Goal: Find specific page/section: Find specific page/section

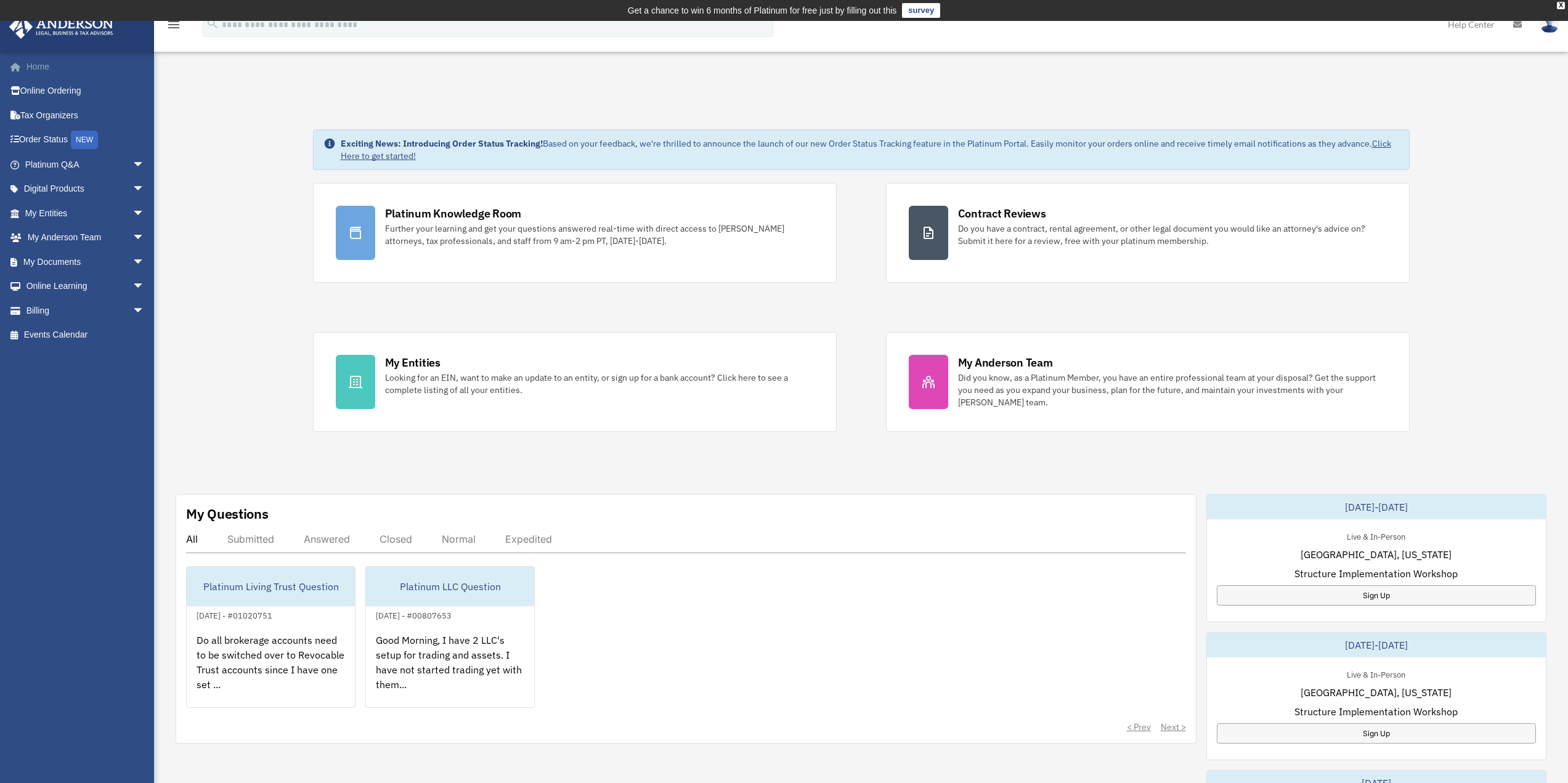
click at [40, 66] on link "Home" at bounding box center [86, 66] width 154 height 24
click at [58, 263] on link "My Documents arrow_drop_down" at bounding box center [86, 262] width 154 height 24
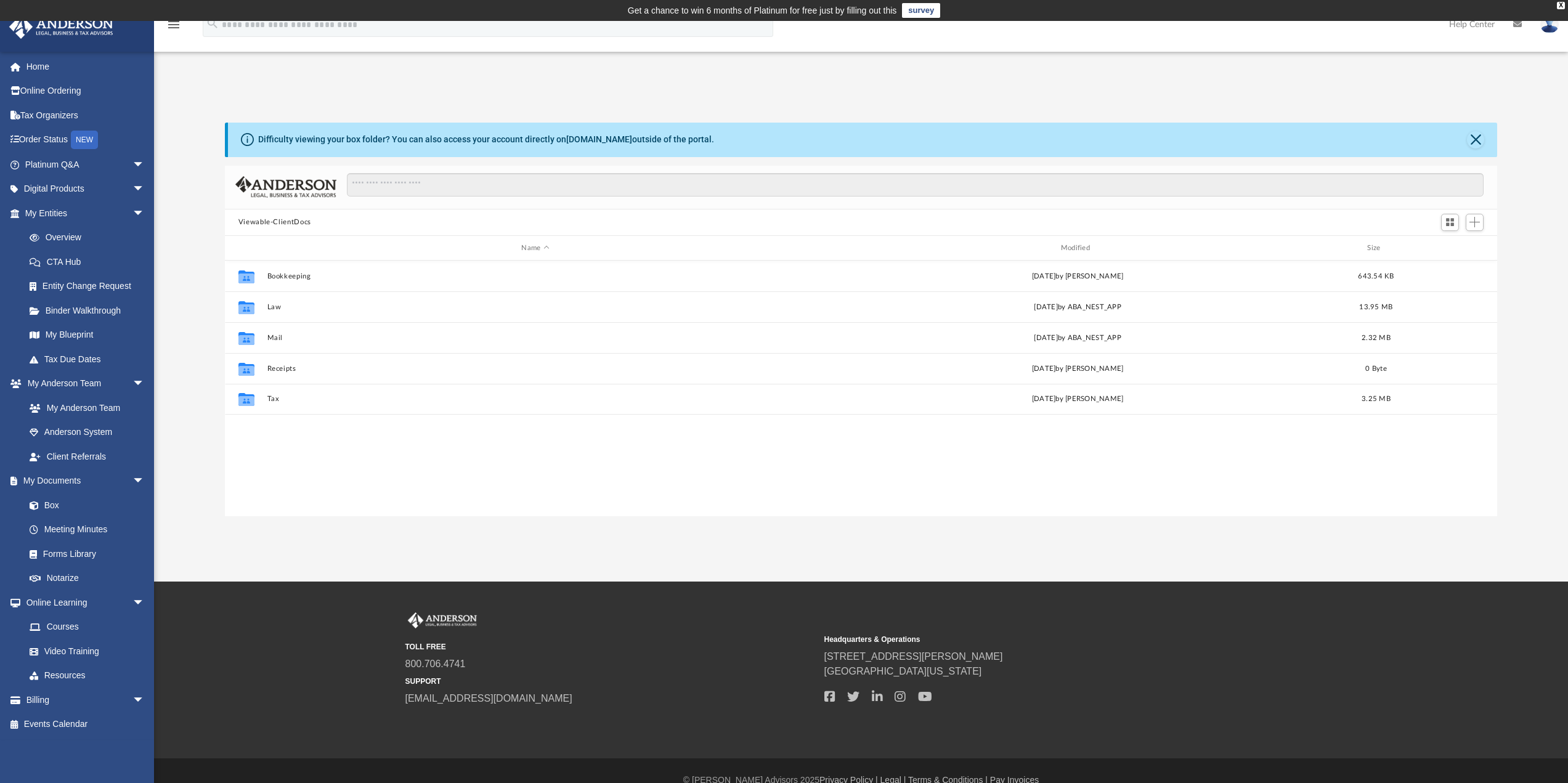
scroll to position [271, 1263]
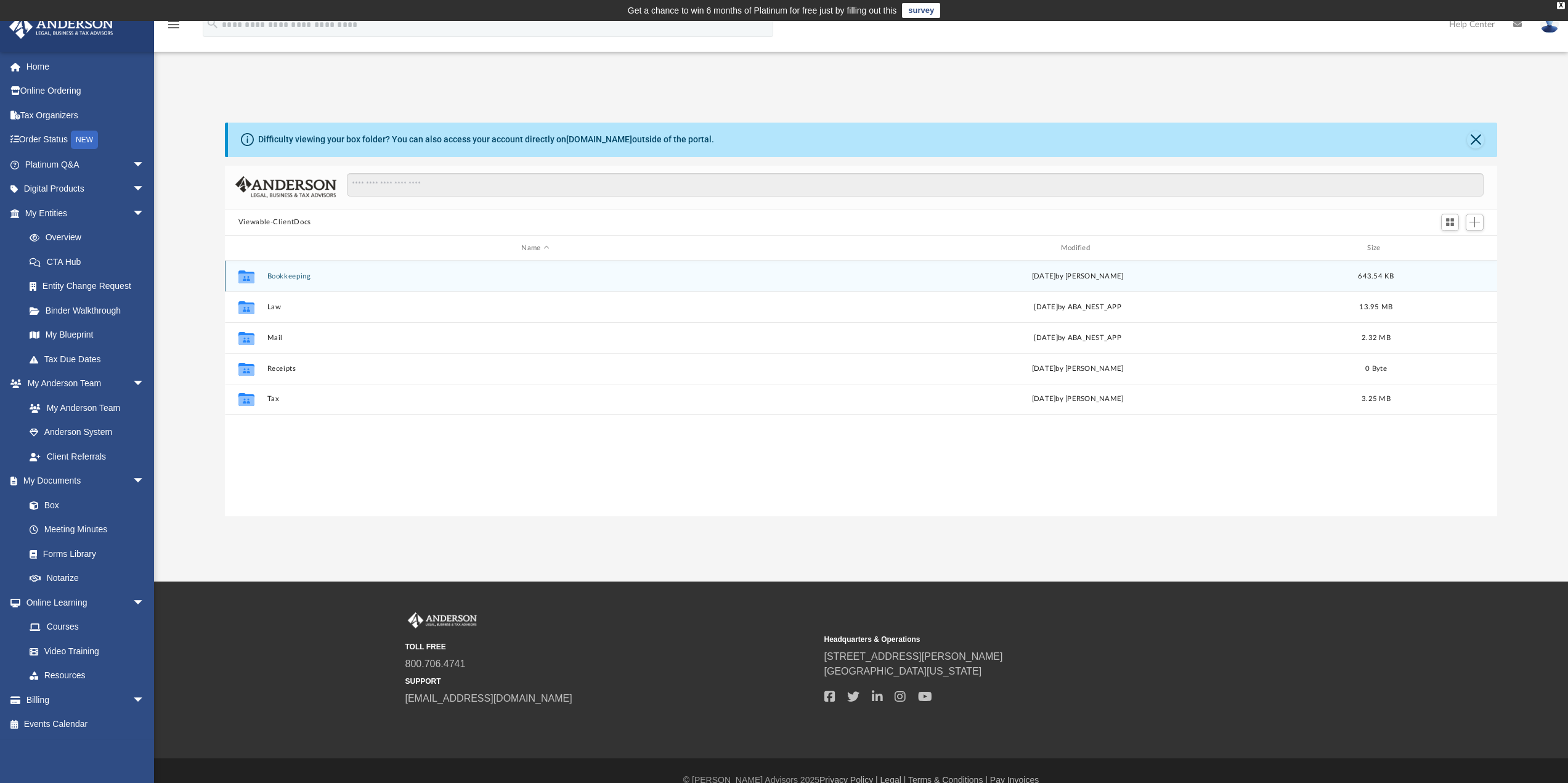
click at [295, 280] on button "Bookkeeping" at bounding box center [535, 276] width 537 height 8
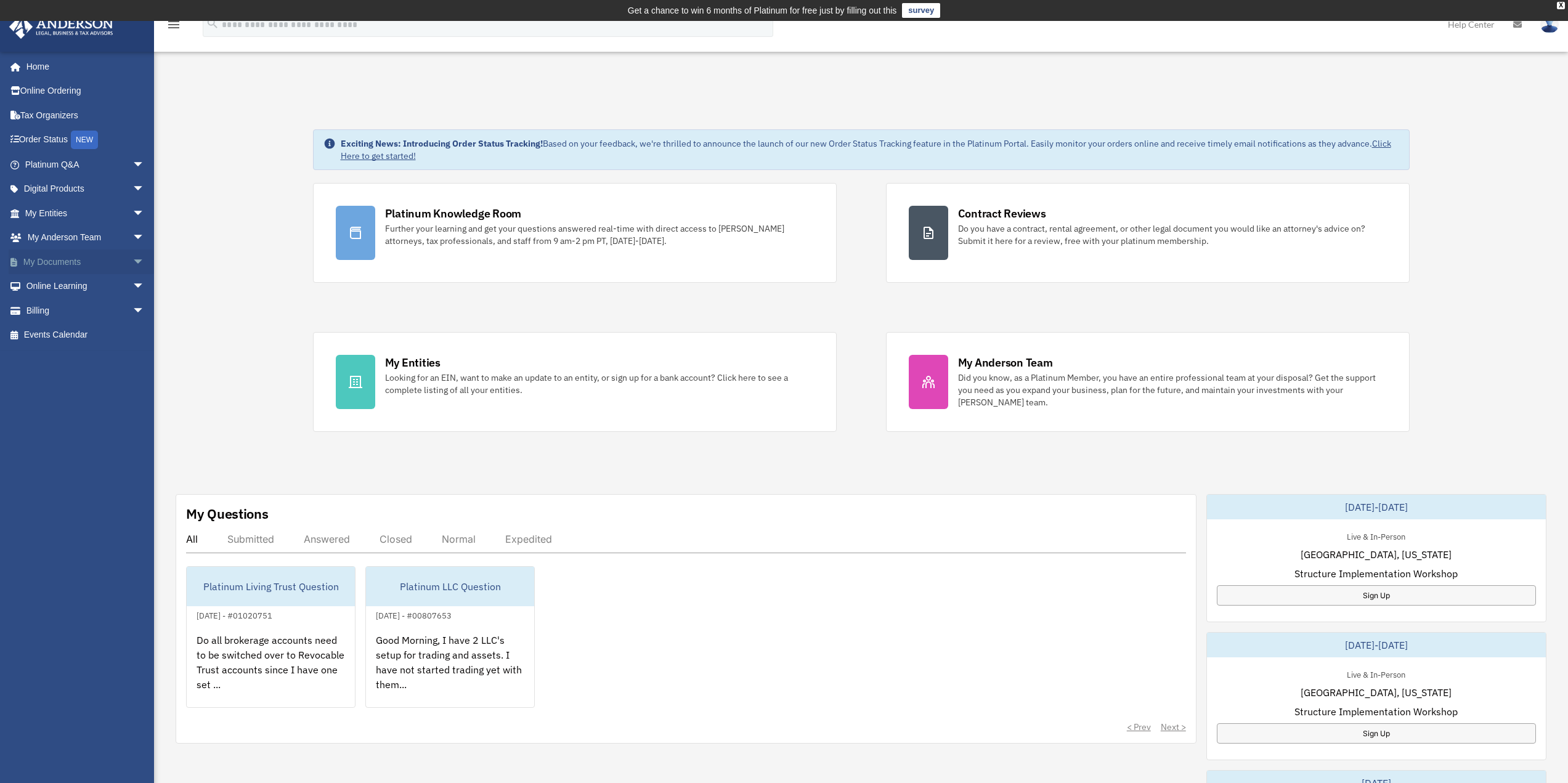
click at [133, 263] on span "arrow_drop_down" at bounding box center [145, 262] width 24 height 25
click at [58, 284] on link "Box" at bounding box center [90, 286] width 146 height 24
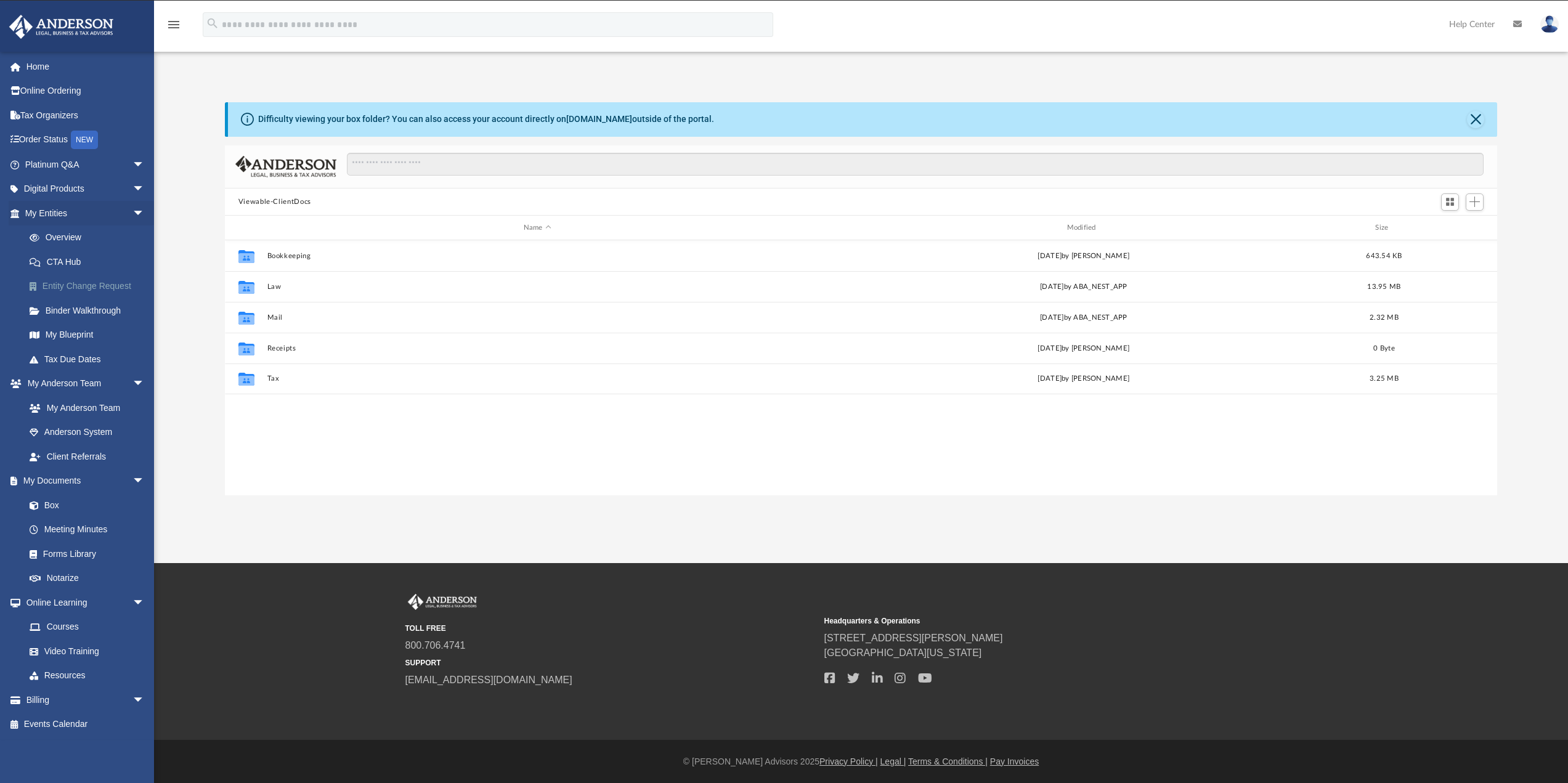
scroll to position [271, 1263]
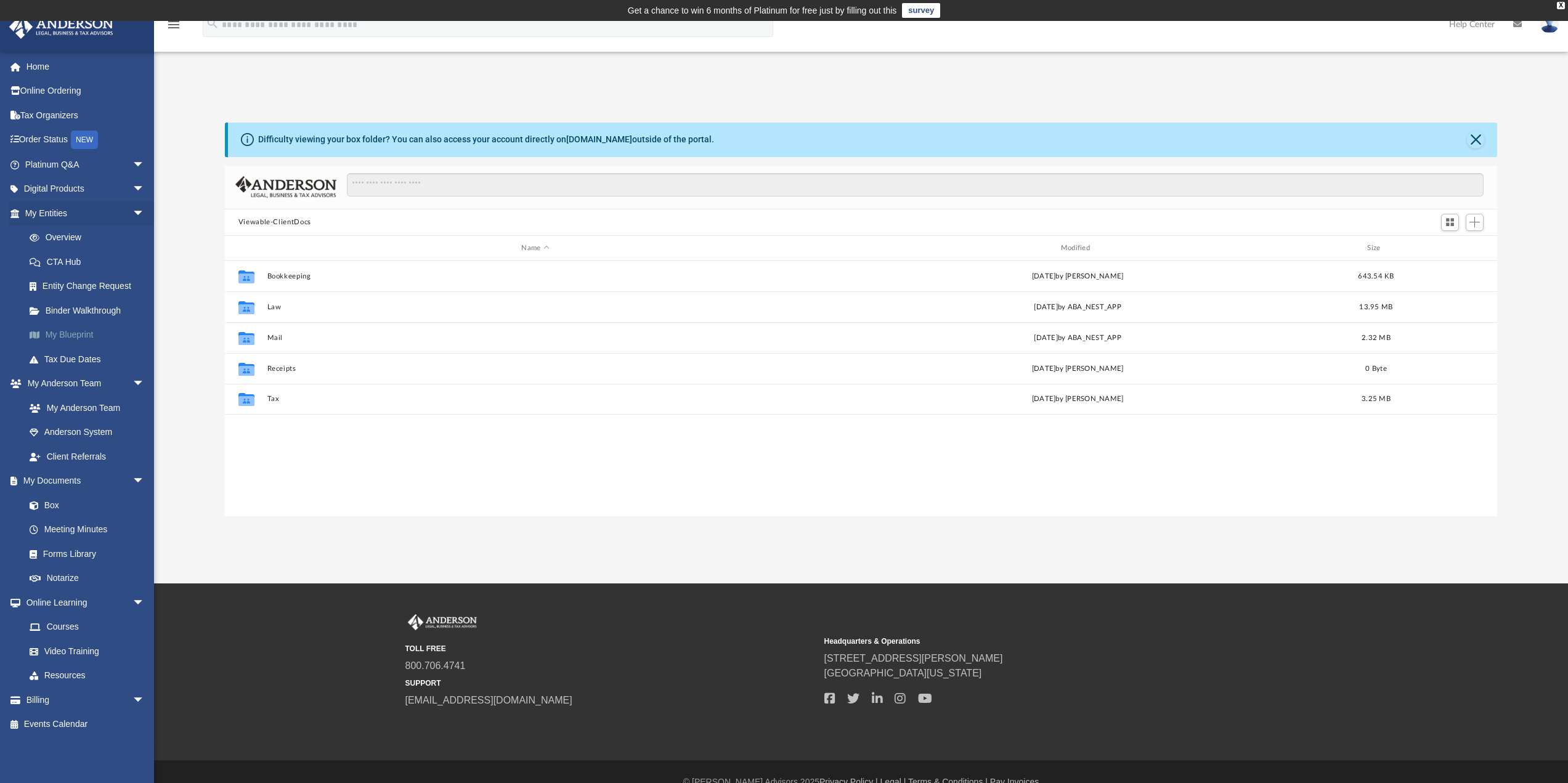
click at [82, 333] on link "My Blueprint" at bounding box center [90, 335] width 146 height 24
